Goal: Information Seeking & Learning: Learn about a topic

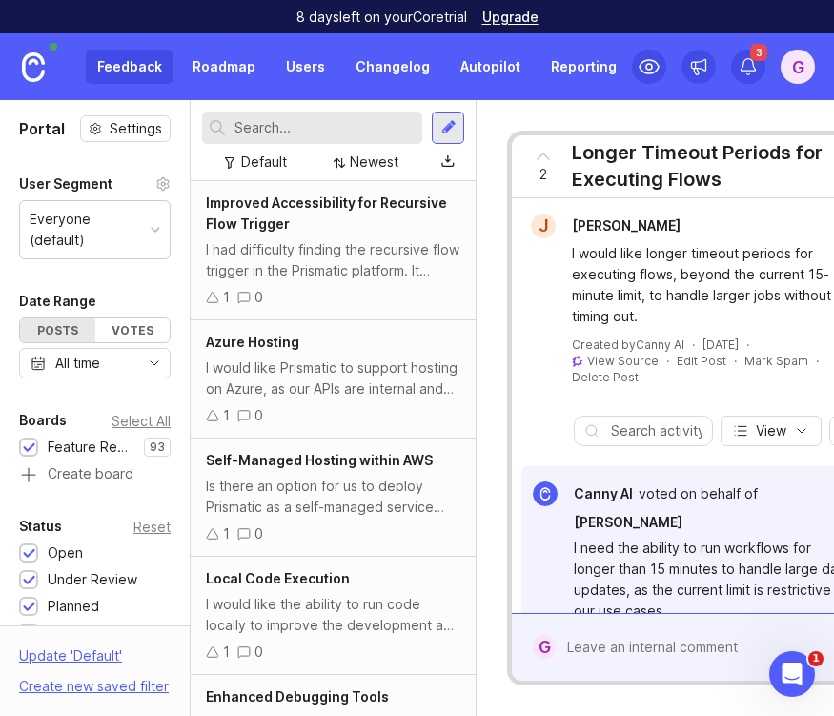
click at [356, 159] on div "Newest" at bounding box center [374, 162] width 49 height 21
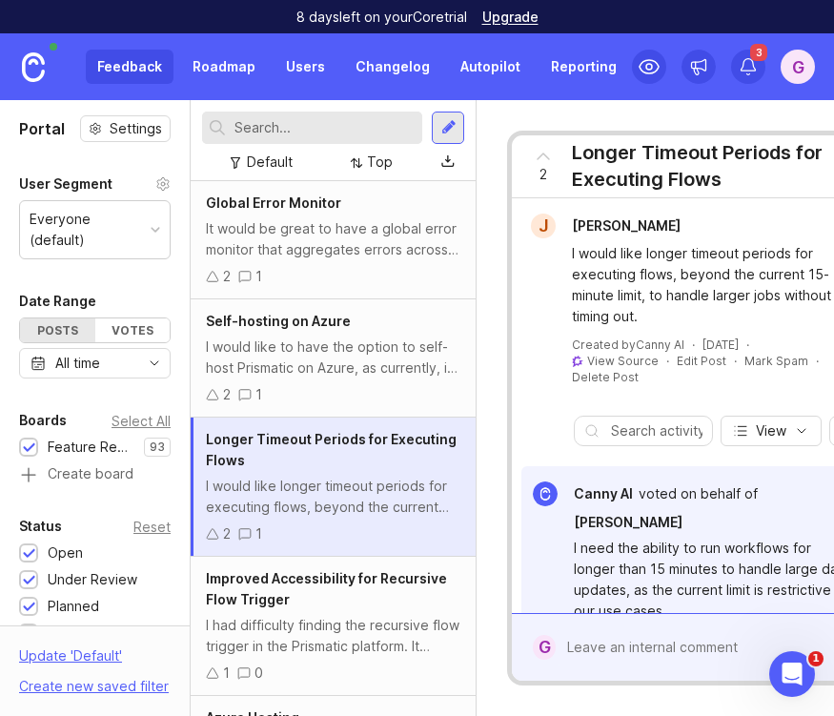
click at [348, 232] on div "It would be great to have a global error monitor that aggregates errors across …" at bounding box center [333, 239] width 255 height 42
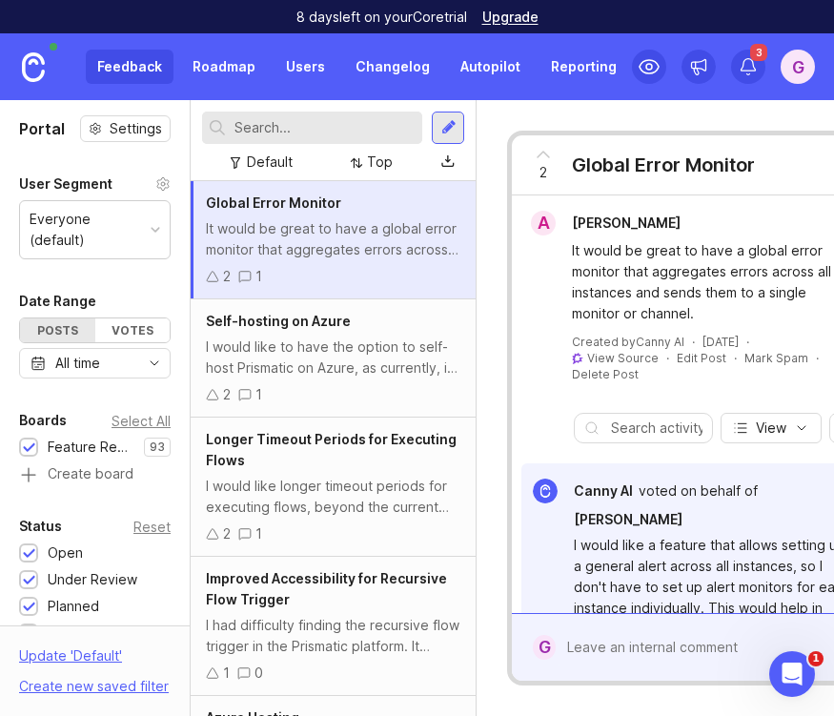
click at [357, 362] on div "I would like to have the option to self-host Prismatic on Azure, as currently, …" at bounding box center [333, 358] width 255 height 42
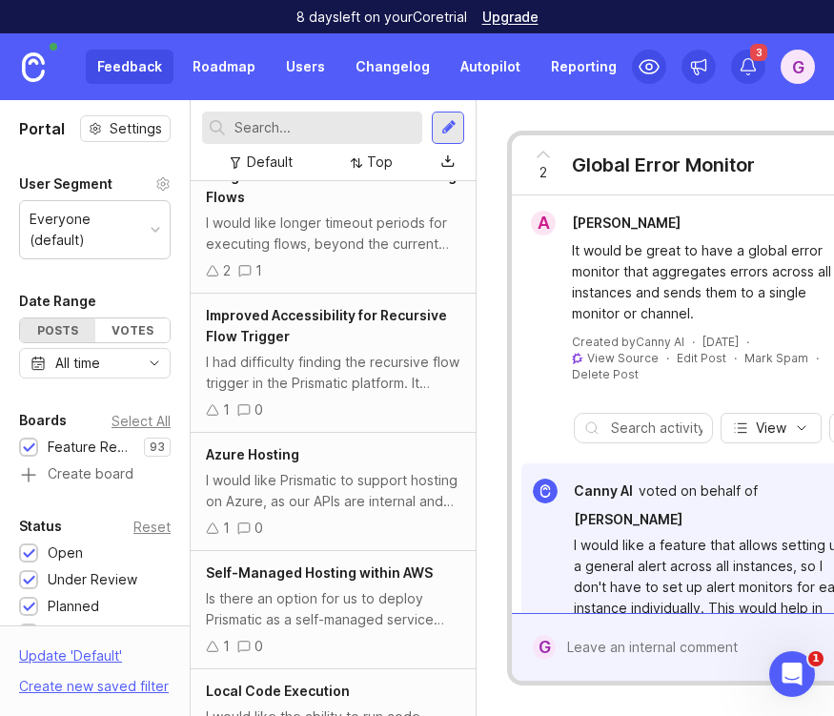
scroll to position [265, 0]
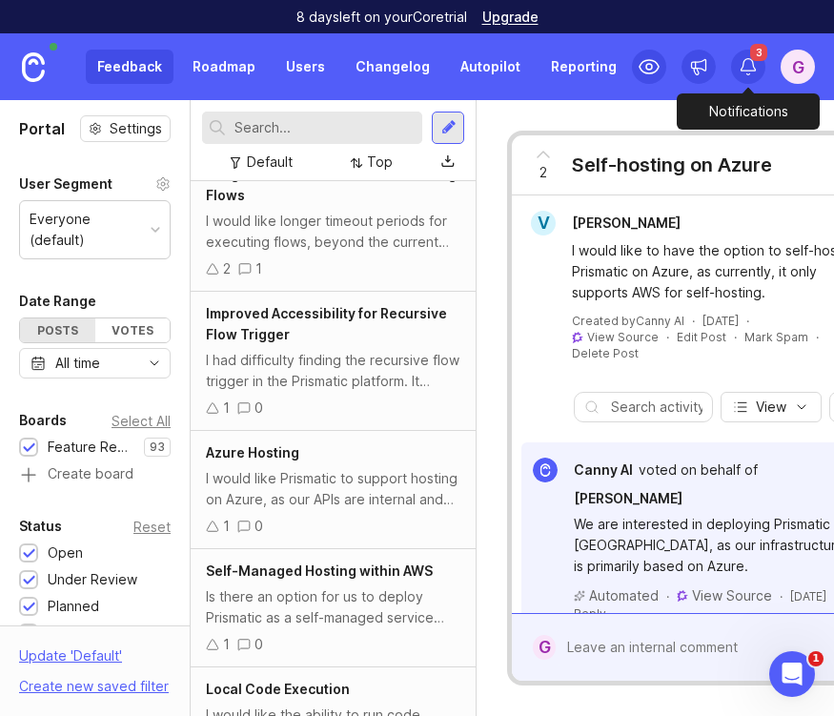
click at [747, 64] on icon at bounding box center [748, 66] width 19 height 19
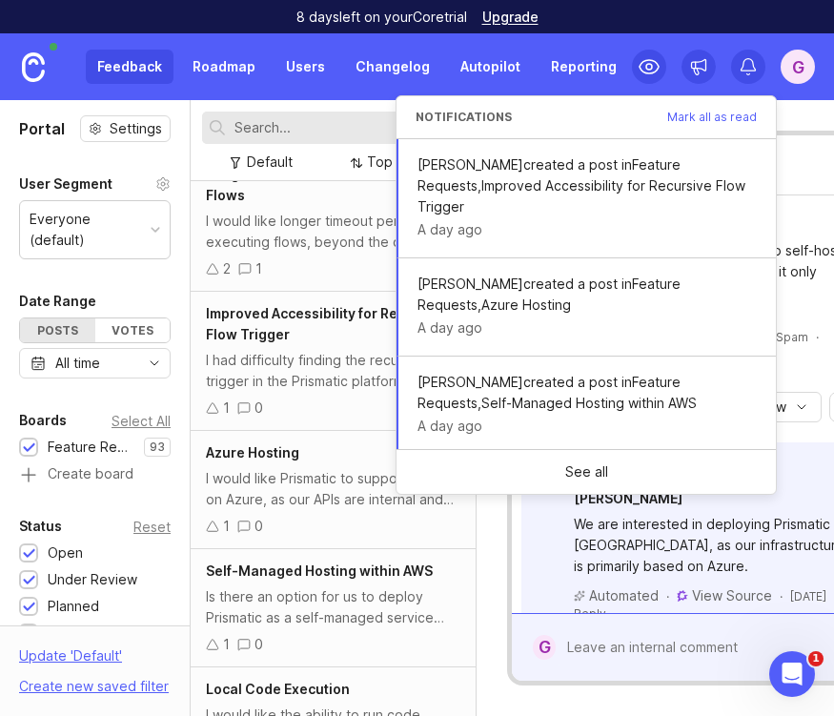
click at [747, 64] on icon at bounding box center [748, 66] width 19 height 19
